Goal: Information Seeking & Learning: Learn about a topic

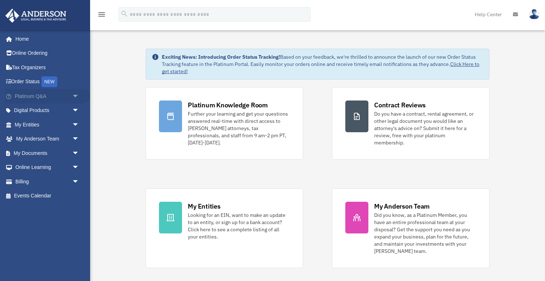
click at [74, 95] on span "arrow_drop_down" at bounding box center [79, 96] width 14 height 15
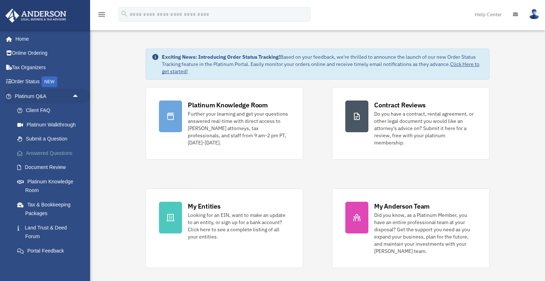
click at [48, 152] on link "Answered Questions" at bounding box center [50, 153] width 80 height 14
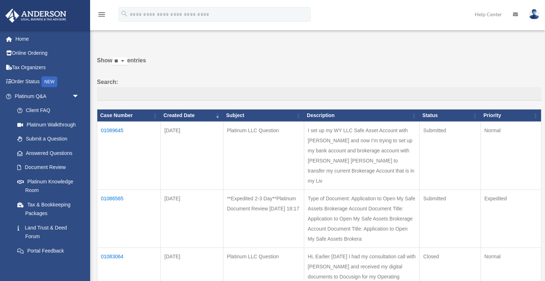
scroll to position [13, 0]
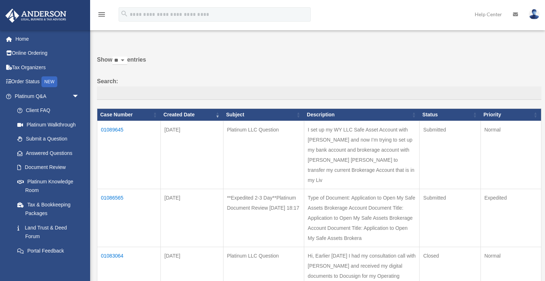
click at [108, 134] on td "01089645" at bounding box center [128, 155] width 63 height 68
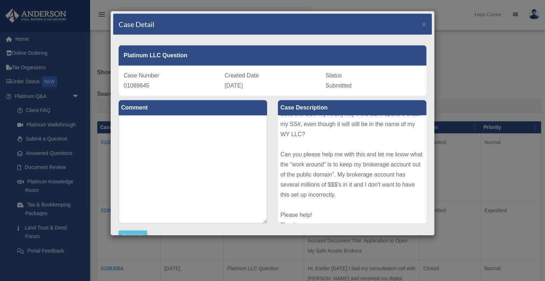
scroll to position [169, 0]
click at [424, 25] on span "×" at bounding box center [424, 24] width 5 height 8
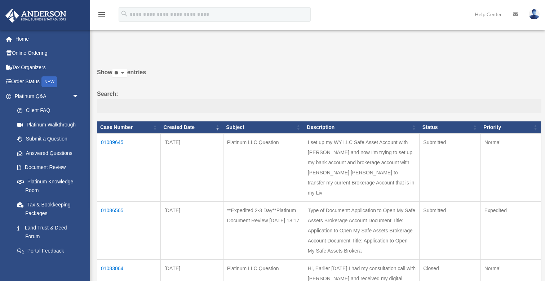
click at [274, 48] on p at bounding box center [317, 48] width 450 height 10
click at [117, 202] on td "01086565" at bounding box center [128, 231] width 63 height 58
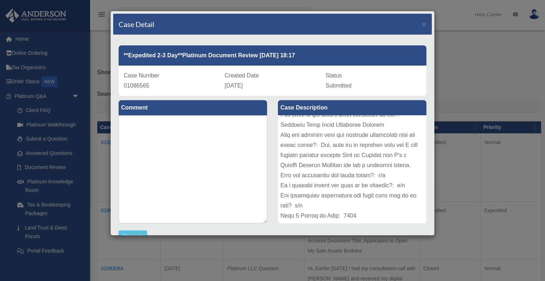
scroll to position [11, 0]
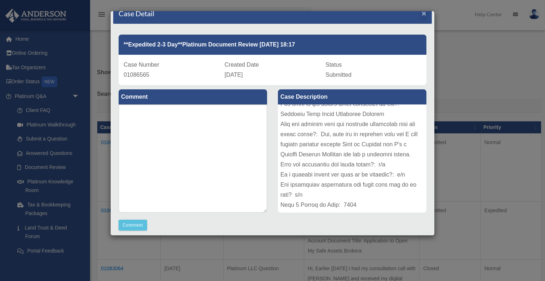
click at [425, 13] on span "×" at bounding box center [424, 13] width 5 height 8
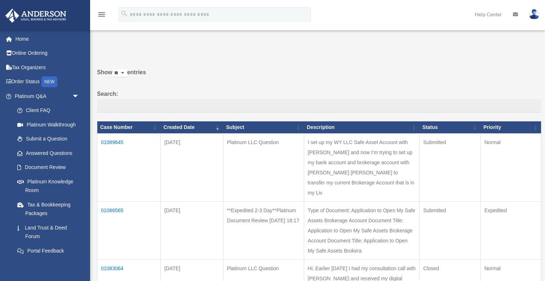
click at [248, 62] on div "Do you really want to log out? Yes No Show ** ** ** *** entries Search: Case Nu…" at bounding box center [317, 191] width 450 height 296
